Goal: Navigation & Orientation: Go to known website

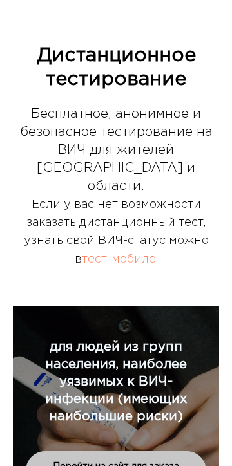
scroll to position [738, 0]
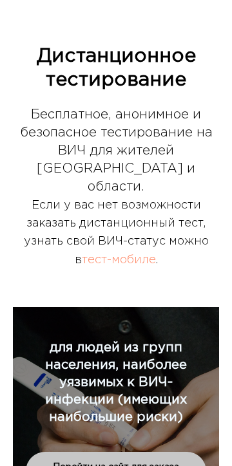
click at [133, 255] on link "тест-мобиле" at bounding box center [119, 260] width 74 height 10
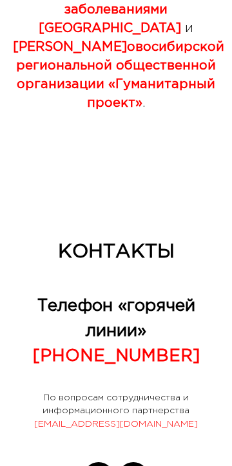
scroll to position [5813, 0]
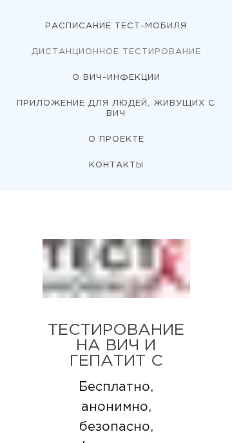
scroll to position [738, 0]
